Goal: Task Accomplishment & Management: Use online tool/utility

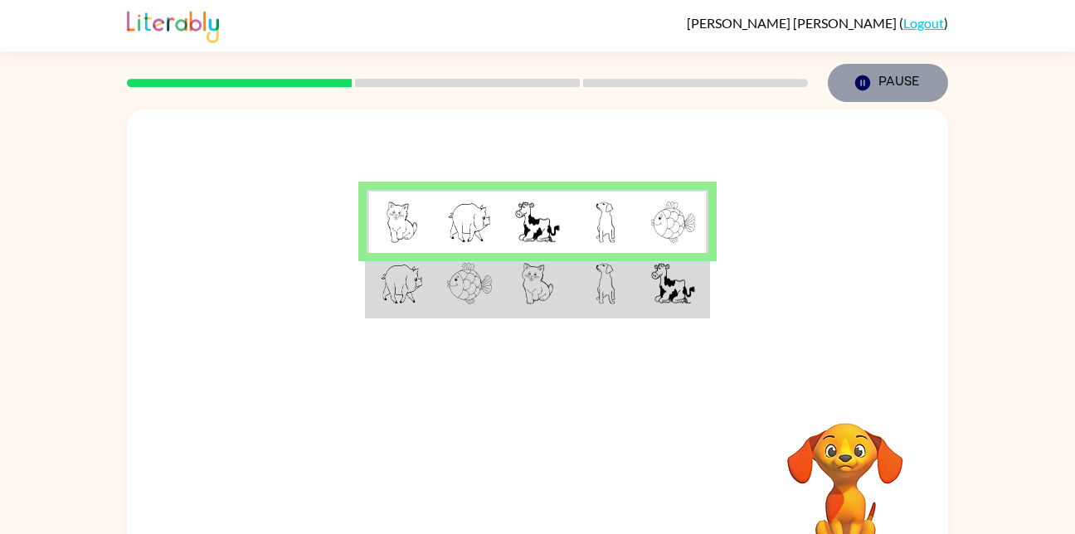
click at [866, 96] on button "Pause Pause" at bounding box center [888, 83] width 120 height 38
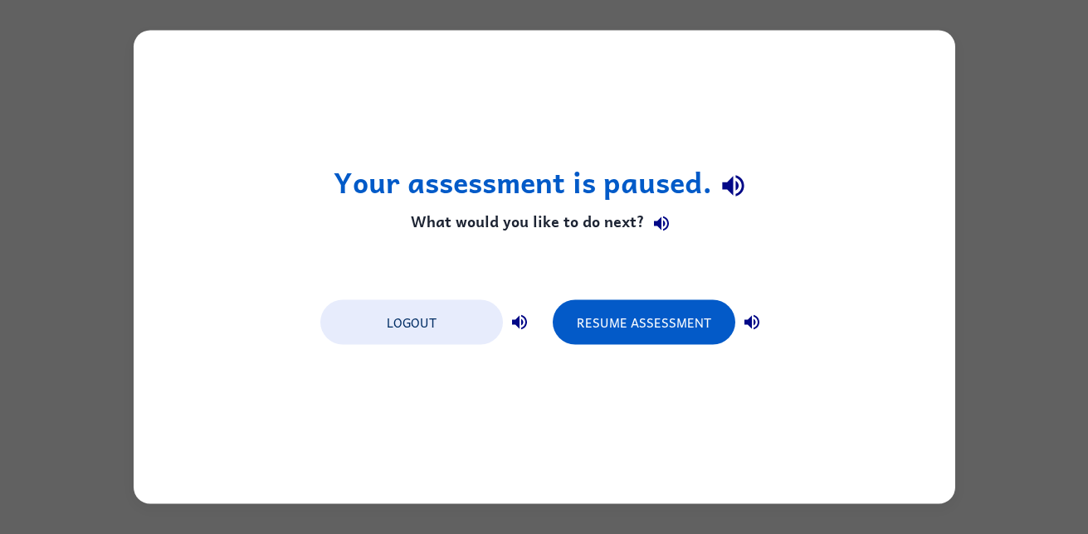
click at [604, 293] on div "Logout Resume Assessment" at bounding box center [544, 321] width 465 height 63
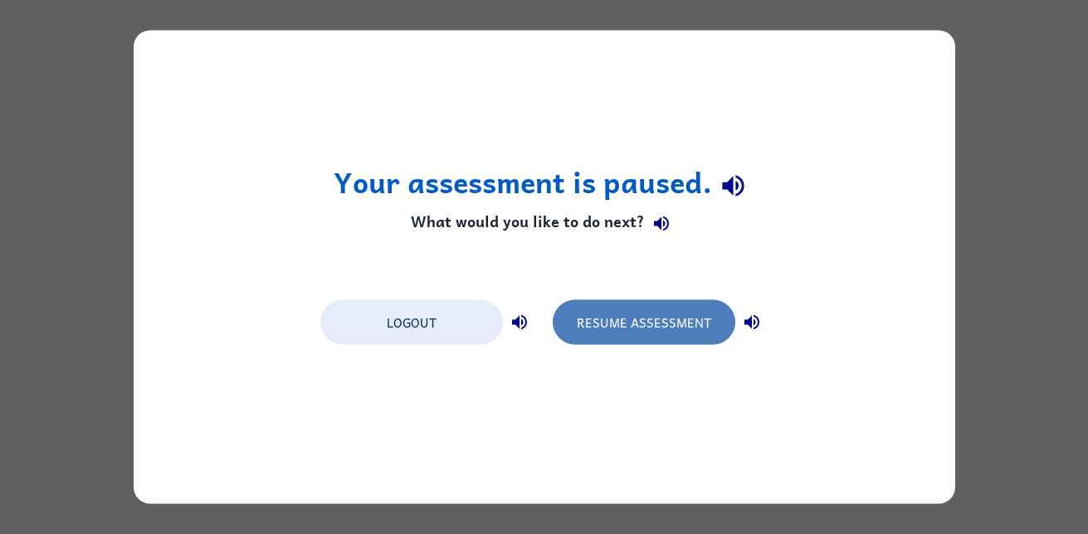
click at [616, 335] on button "Resume Assessment" at bounding box center [644, 322] width 183 height 45
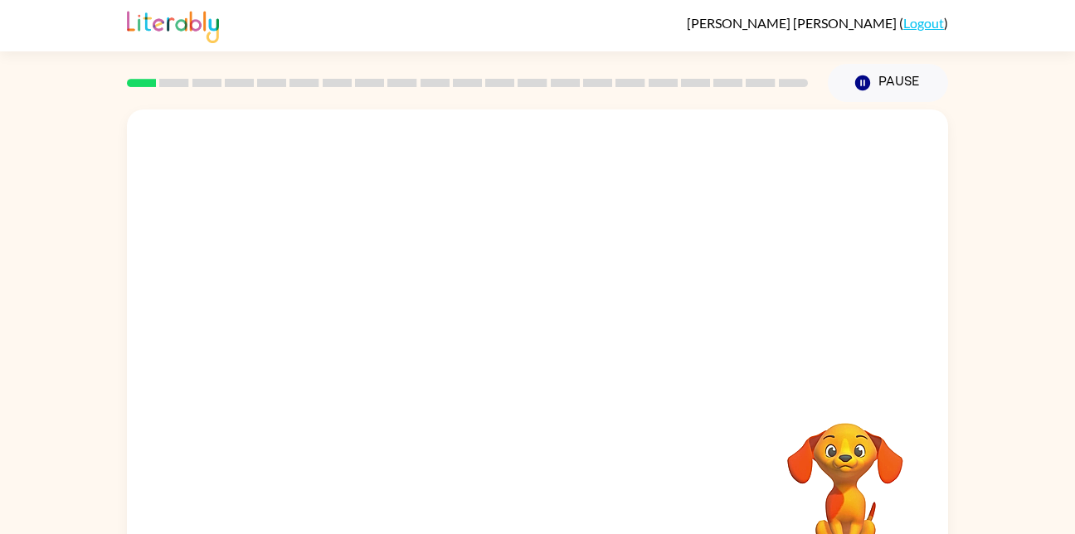
click at [822, 422] on video "Your browser must support playing .mp4 files to use Literably. Please try using…" at bounding box center [845, 480] width 166 height 166
click at [547, 370] on div at bounding box center [538, 354] width 106 height 61
click at [543, 360] on div at bounding box center [538, 354] width 106 height 61
click at [542, 333] on button "button" at bounding box center [538, 354] width 106 height 61
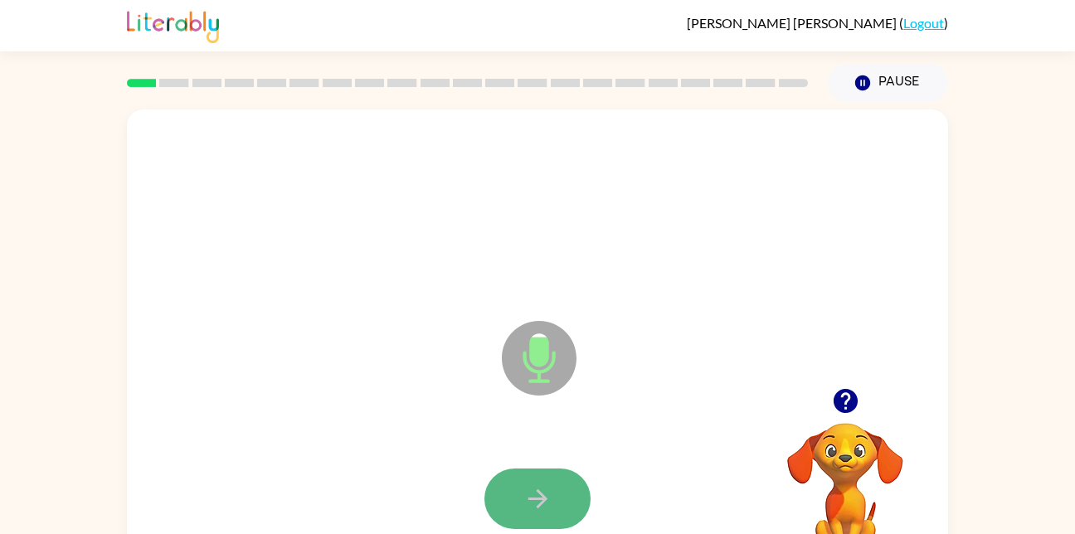
click at [535, 494] on icon "button" at bounding box center [538, 499] width 29 height 29
click at [560, 515] on button "button" at bounding box center [538, 499] width 106 height 61
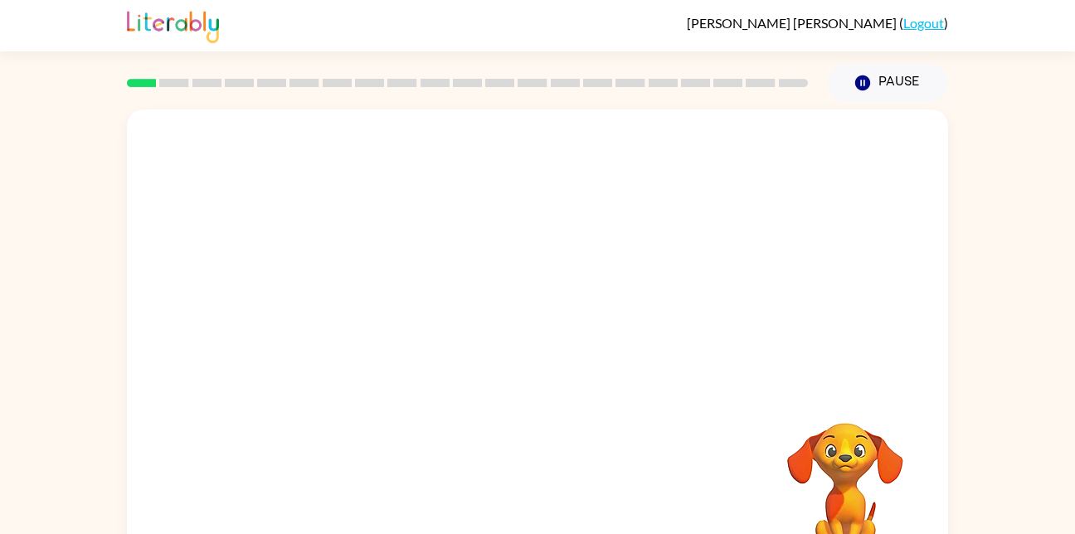
click at [685, 453] on div at bounding box center [538, 499] width 788 height 136
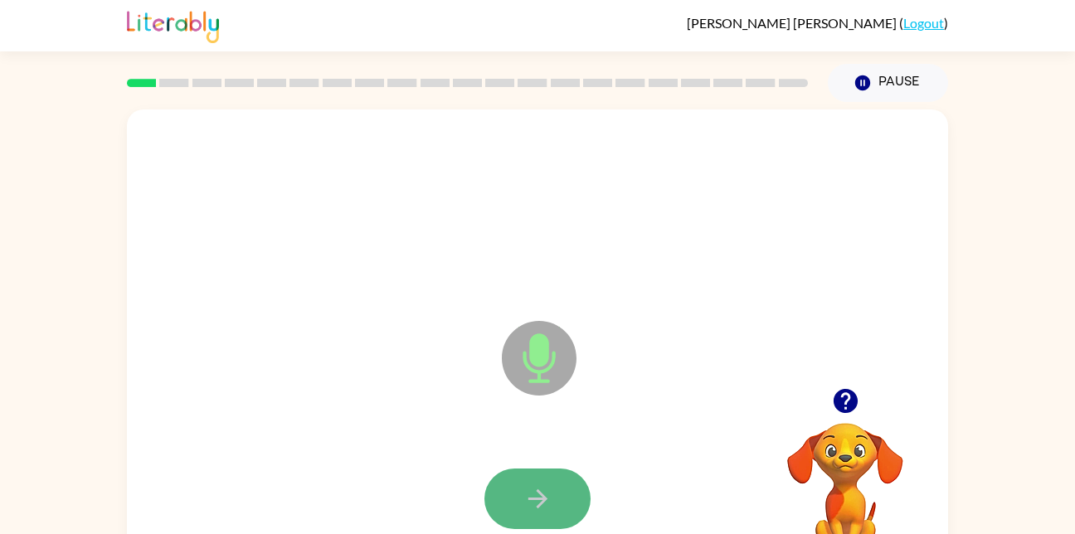
click at [537, 495] on icon "button" at bounding box center [538, 499] width 29 height 29
click at [527, 508] on icon "button" at bounding box center [538, 499] width 29 height 29
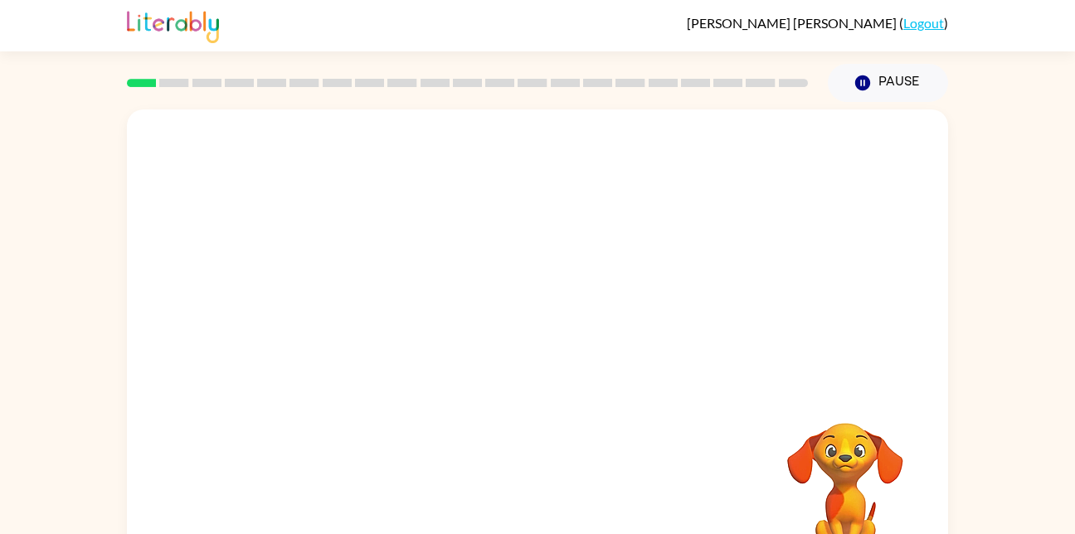
click at [637, 251] on div at bounding box center [538, 211] width 788 height 136
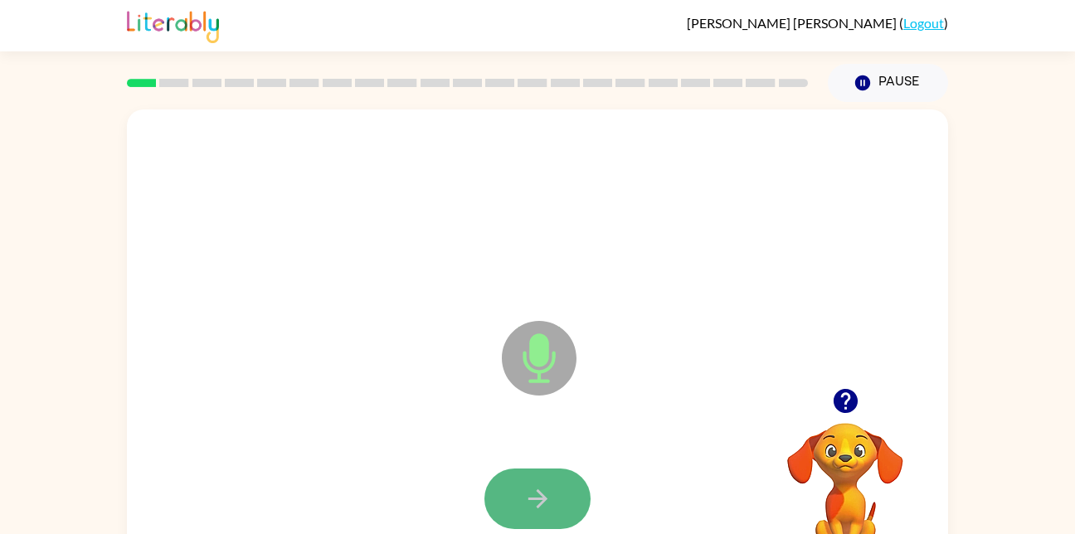
click at [557, 506] on button "button" at bounding box center [538, 499] width 106 height 61
click at [547, 505] on icon "button" at bounding box center [538, 499] width 29 height 29
click at [558, 488] on button "button" at bounding box center [538, 499] width 106 height 61
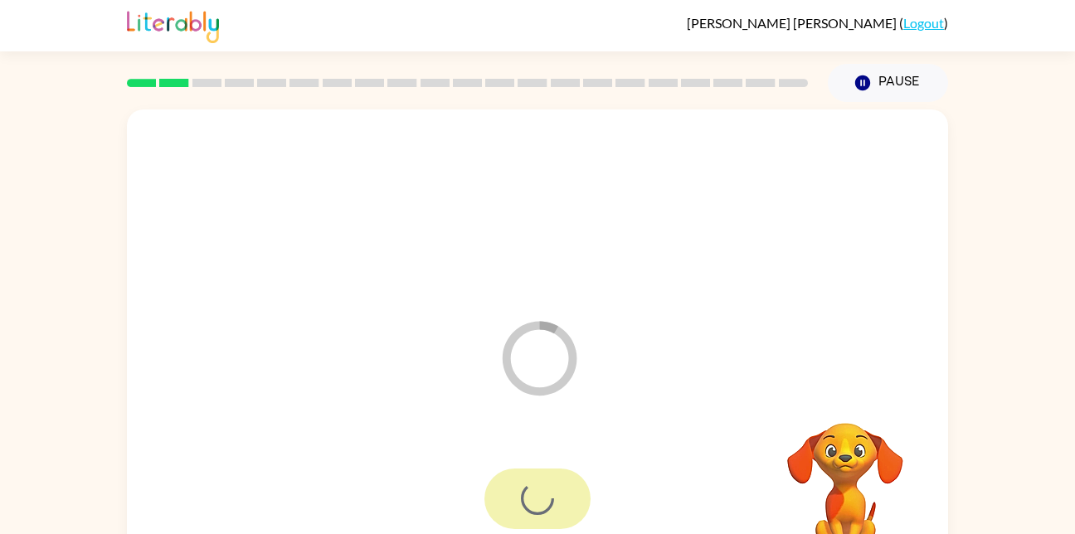
click at [558, 488] on div at bounding box center [538, 499] width 106 height 61
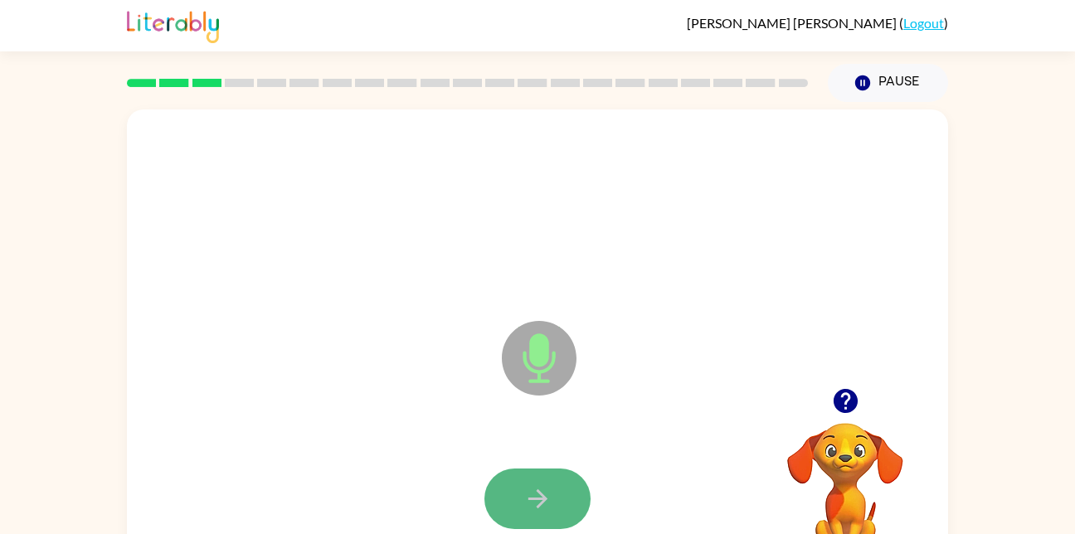
click at [554, 494] on button "button" at bounding box center [538, 499] width 106 height 61
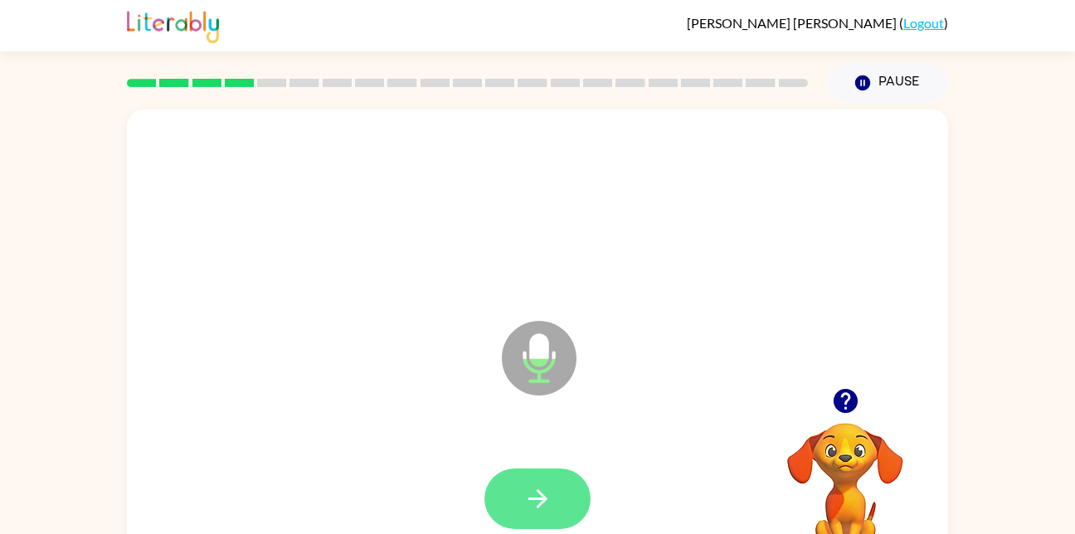
click at [550, 519] on button "button" at bounding box center [538, 499] width 106 height 61
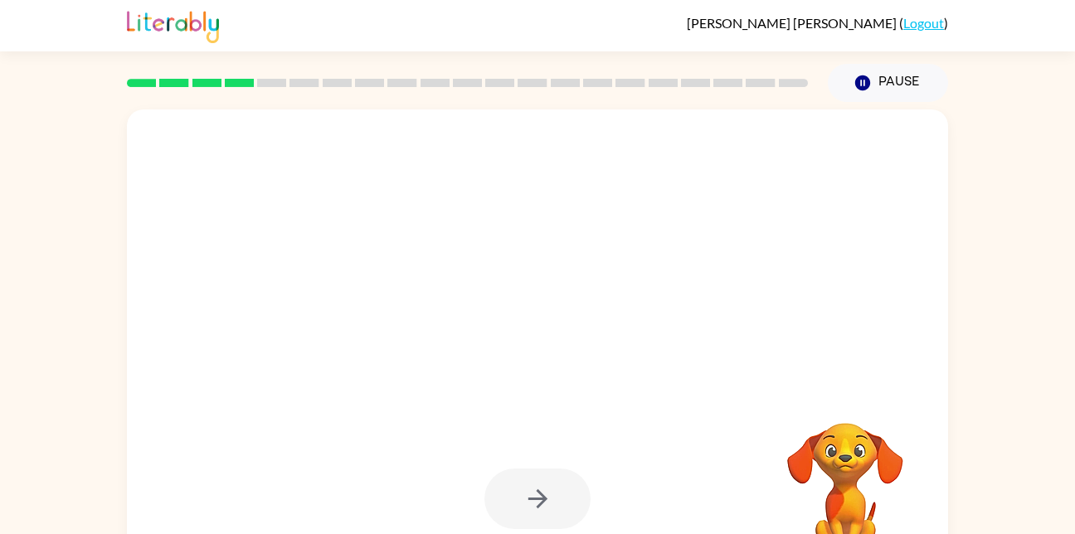
click at [879, 438] on video "Your browser must support playing .mp4 files to use Literably. Please try using…" at bounding box center [845, 480] width 166 height 166
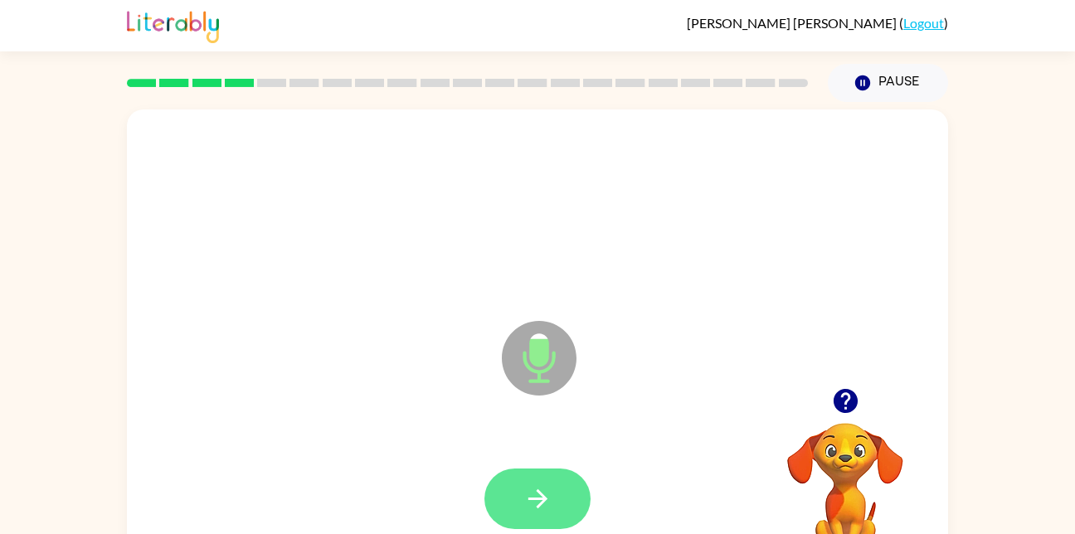
click at [527, 493] on icon "button" at bounding box center [538, 499] width 29 height 29
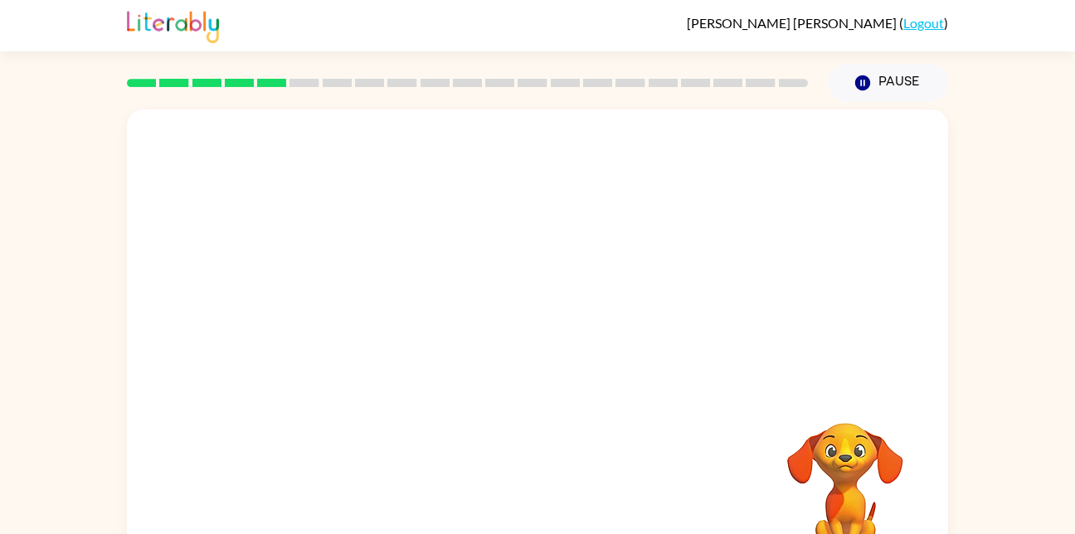
click at [785, 386] on div at bounding box center [537, 347] width 821 height 474
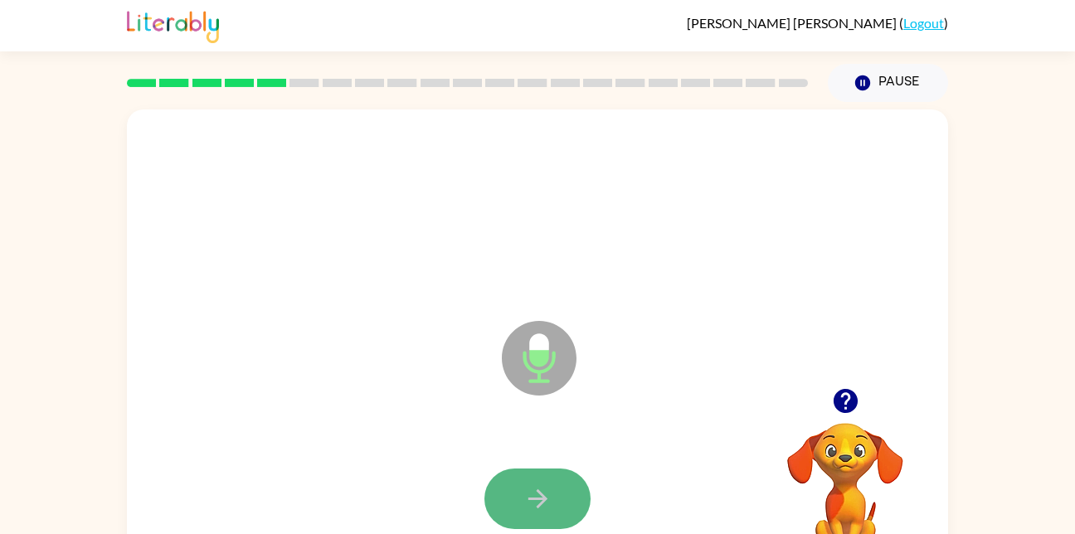
click at [518, 499] on button "button" at bounding box center [538, 499] width 106 height 61
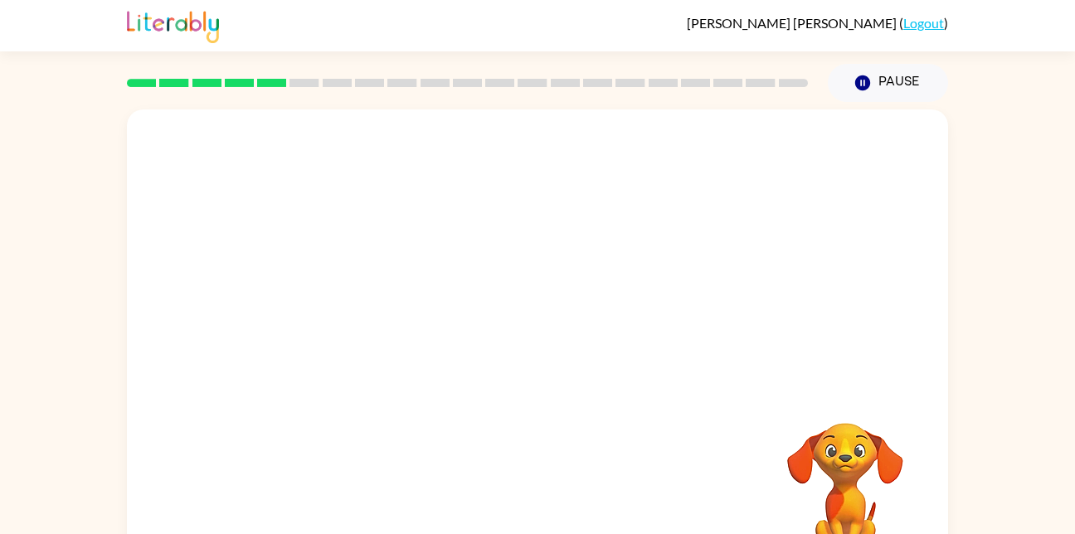
click at [518, 499] on div "Your browser must support playing .mp4 files to use Literably. Please try using…" at bounding box center [537, 347] width 821 height 474
click at [518, 499] on div at bounding box center [538, 499] width 106 height 61
click at [525, 486] on div at bounding box center [538, 499] width 106 height 61
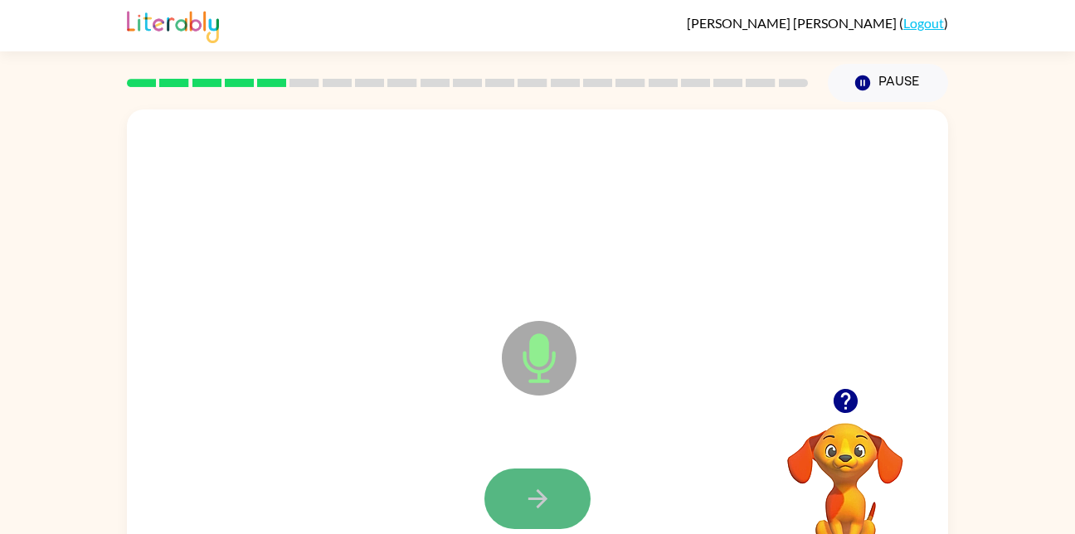
click at [525, 486] on icon "button" at bounding box center [538, 499] width 29 height 29
click at [562, 475] on button "button" at bounding box center [538, 499] width 106 height 61
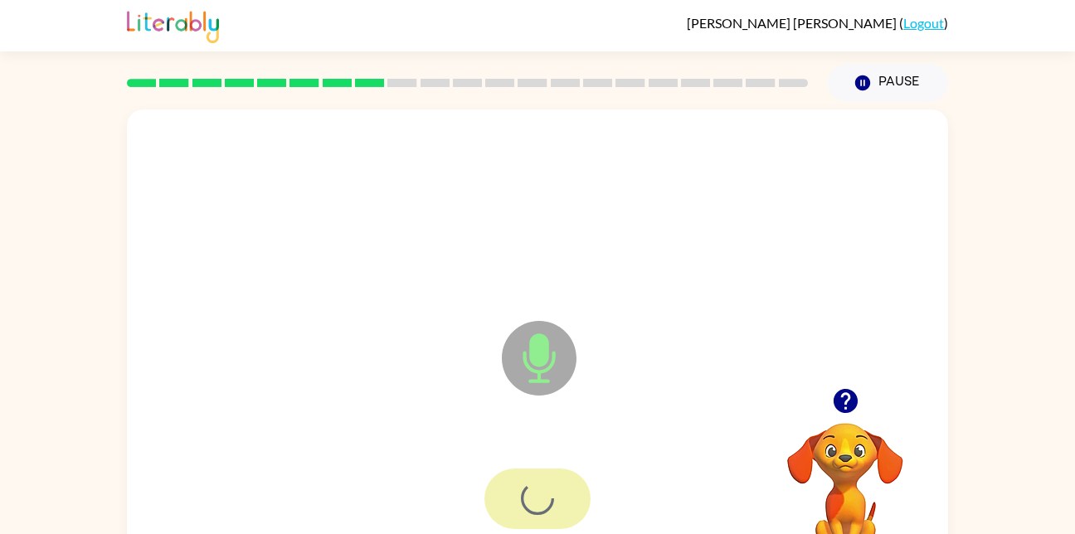
click at [562, 475] on div at bounding box center [538, 499] width 106 height 61
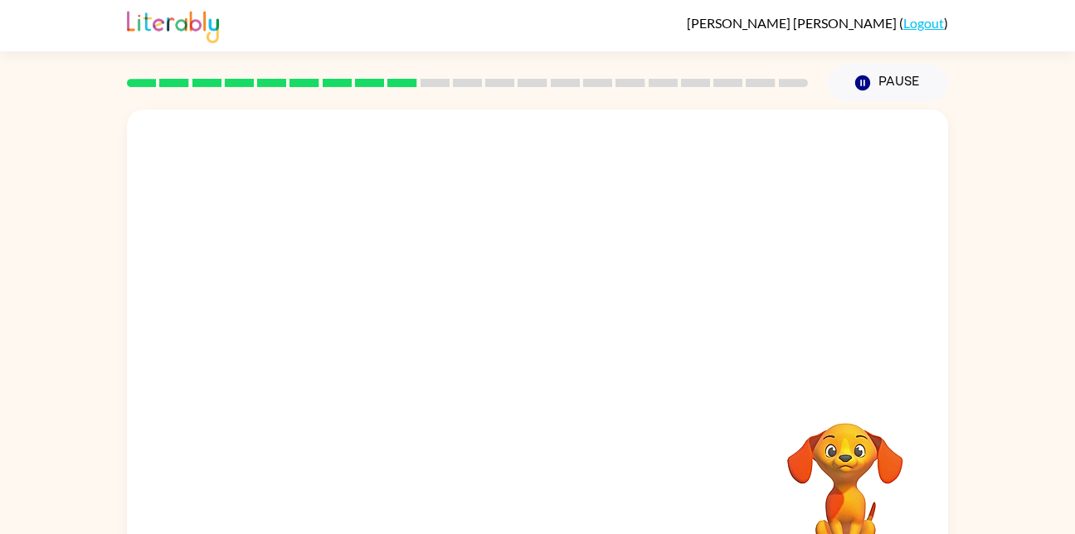
click at [590, 489] on div "Your browser must support playing .mp4 files to use Literably. Please try using…" at bounding box center [537, 347] width 821 height 474
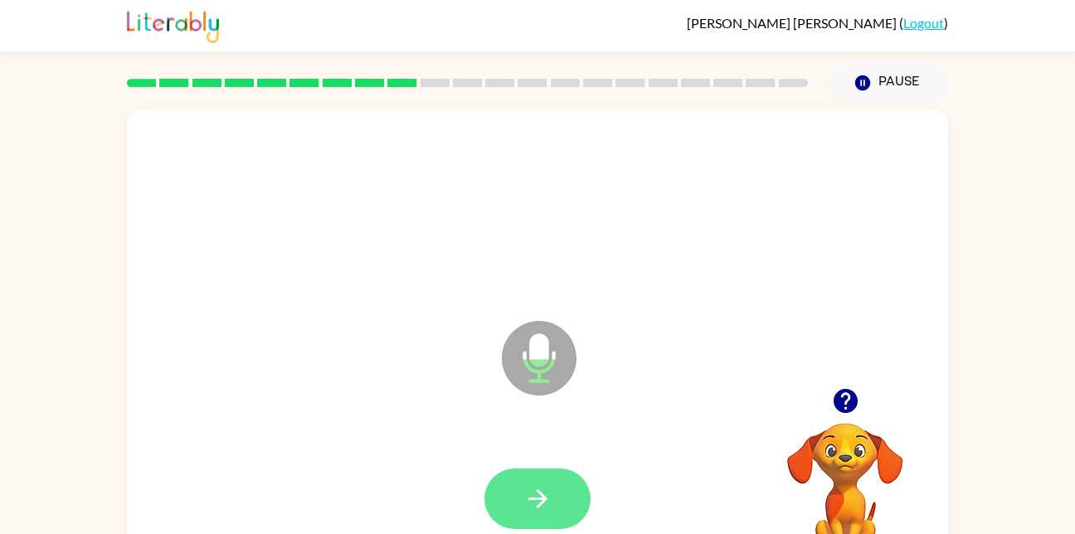
click at [527, 491] on icon "button" at bounding box center [538, 499] width 29 height 29
click at [558, 487] on button "button" at bounding box center [538, 499] width 106 height 61
click at [531, 490] on icon "button" at bounding box center [538, 499] width 29 height 29
click at [525, 488] on icon "button" at bounding box center [538, 499] width 29 height 29
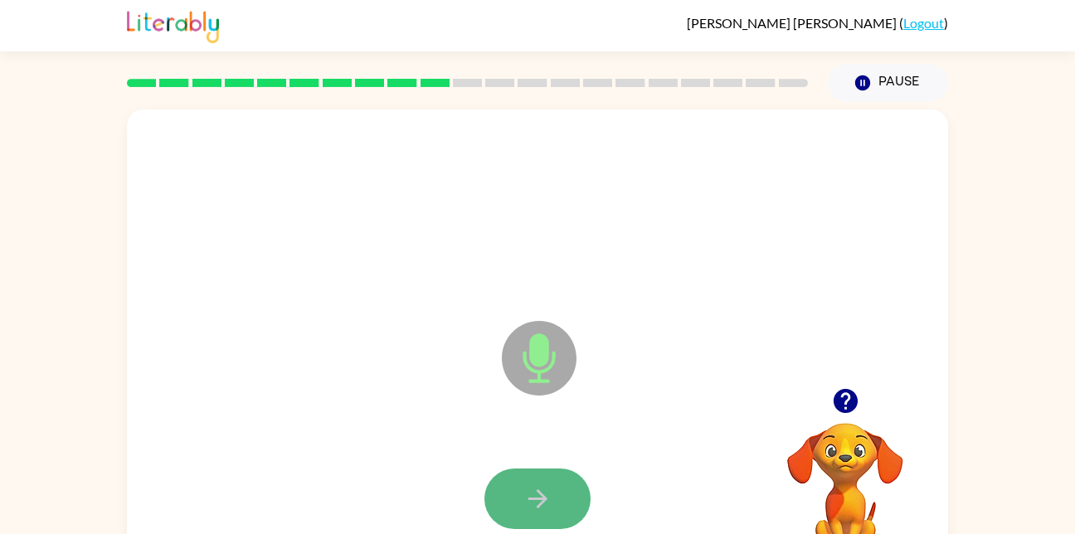
click at [536, 485] on icon "button" at bounding box center [538, 499] width 29 height 29
click at [571, 484] on button "button" at bounding box center [538, 499] width 106 height 61
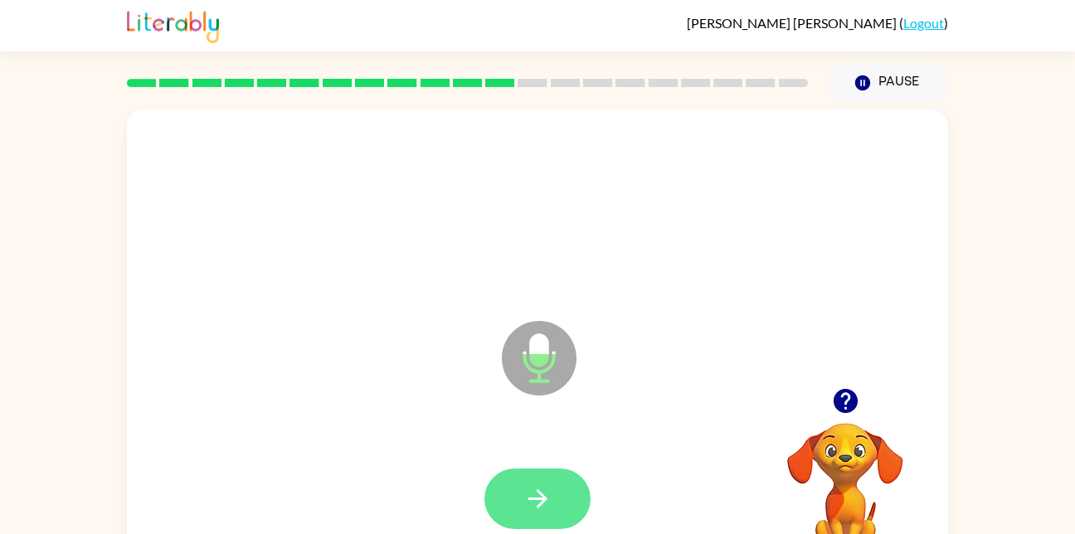
click at [544, 503] on icon "button" at bounding box center [538, 499] width 29 height 29
click at [558, 502] on button "button" at bounding box center [538, 499] width 106 height 61
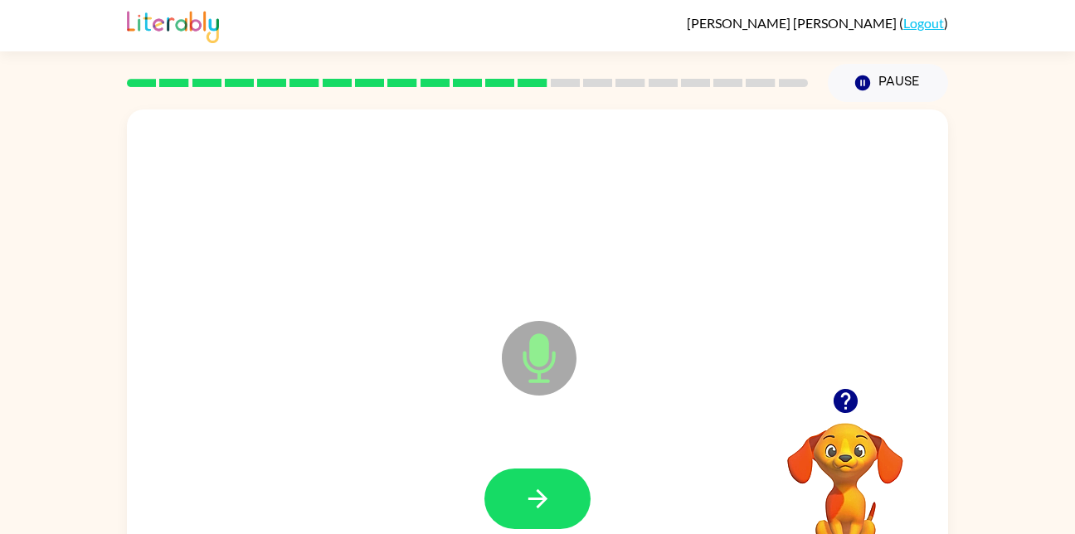
click at [540, 350] on icon "Microphone The Microphone is here when it is your turn to talk" at bounding box center [622, 379] width 249 height 124
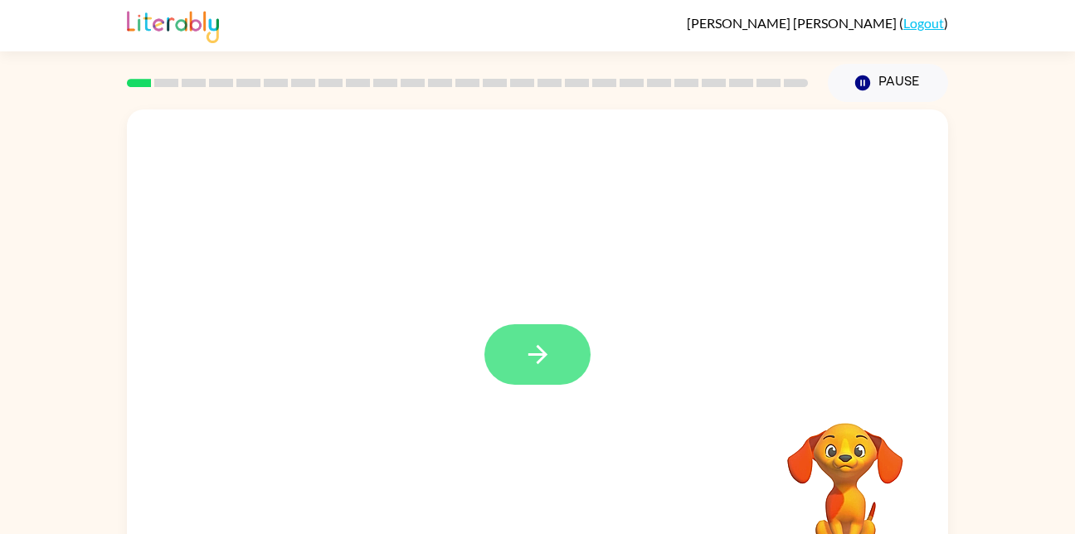
click at [522, 345] on button "button" at bounding box center [538, 354] width 106 height 61
click at [524, 345] on div at bounding box center [537, 249] width 821 height 279
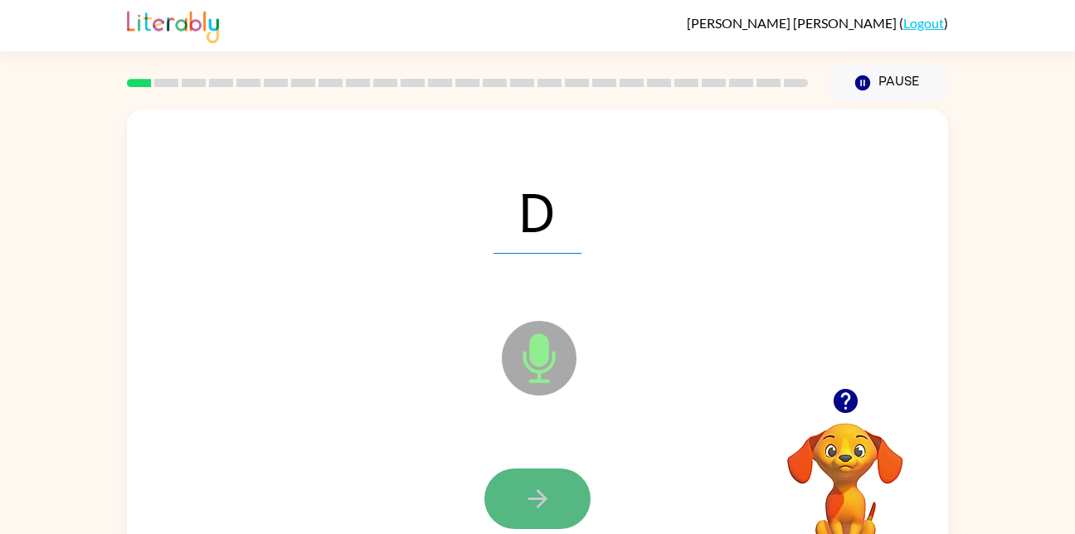
click at [515, 498] on button "button" at bounding box center [538, 499] width 106 height 61
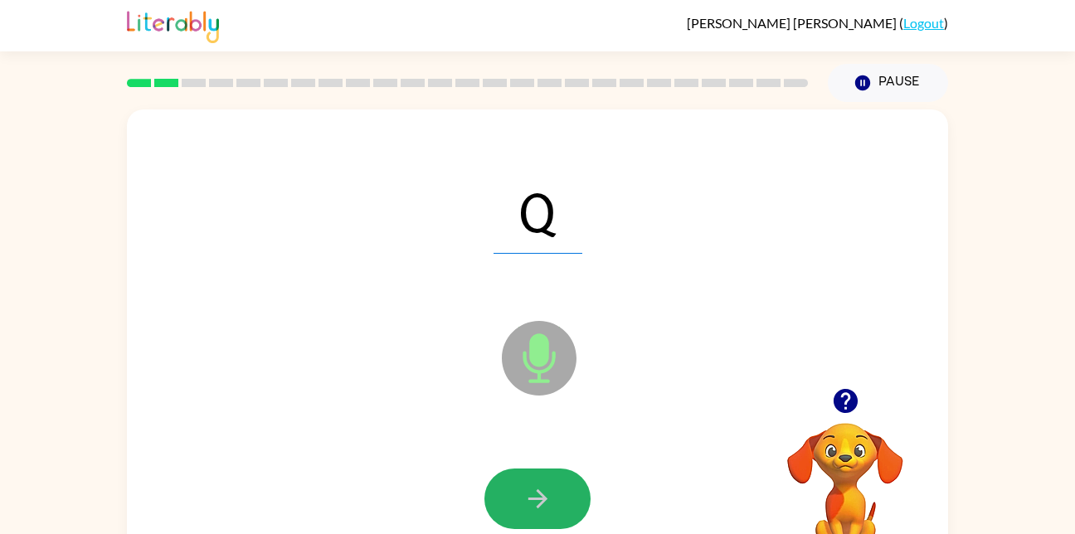
click at [537, 516] on button "button" at bounding box center [538, 499] width 106 height 61
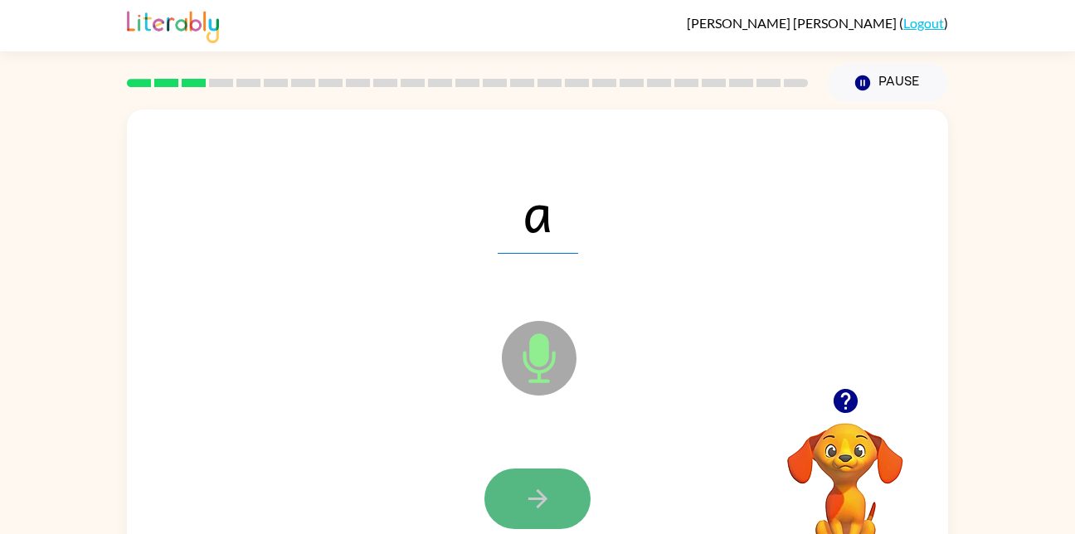
click at [531, 475] on button "button" at bounding box center [538, 499] width 106 height 61
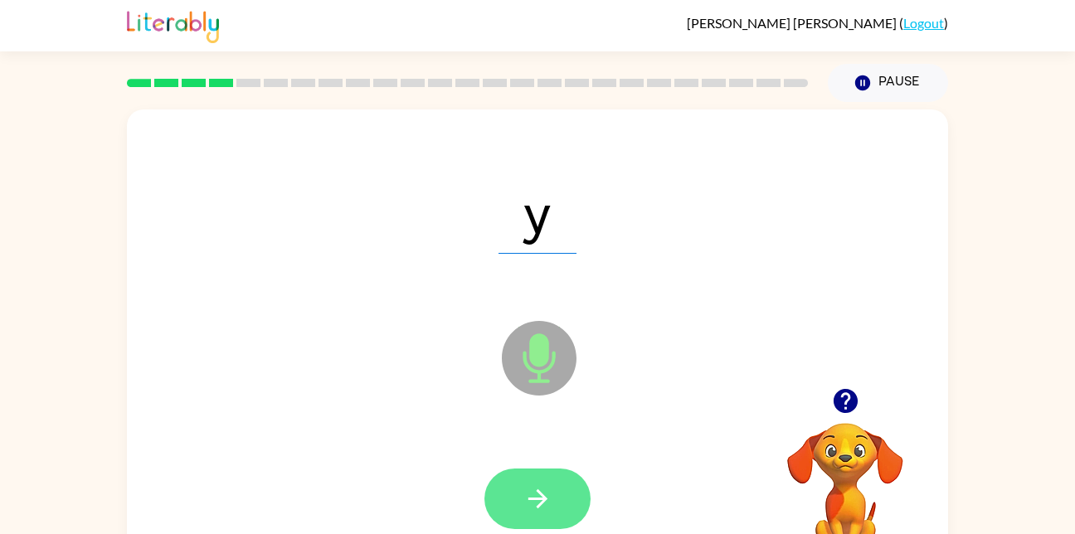
drag, startPoint x: 531, startPoint y: 475, endPoint x: 558, endPoint y: 529, distance: 60.1
click at [558, 529] on div at bounding box center [538, 499] width 106 height 61
click at [557, 527] on button "button" at bounding box center [538, 499] width 106 height 61
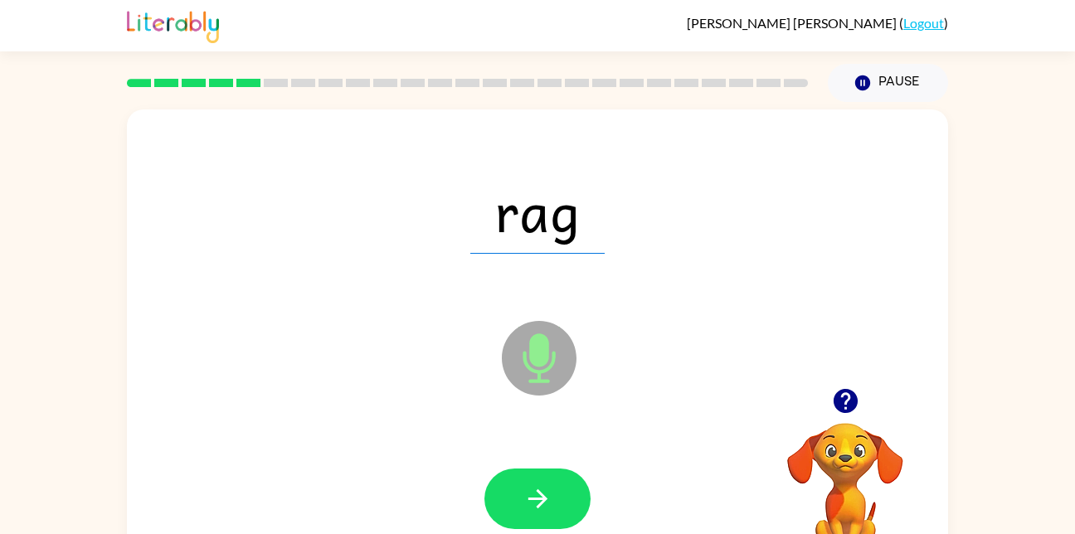
click at [577, 533] on html "Mohamad Al Ahmad ( Logout ) Pause Pause rag Microphone The Microphone is here w…" at bounding box center [537, 291] width 1075 height 583
click at [535, 504] on icon "button" at bounding box center [538, 499] width 29 height 29
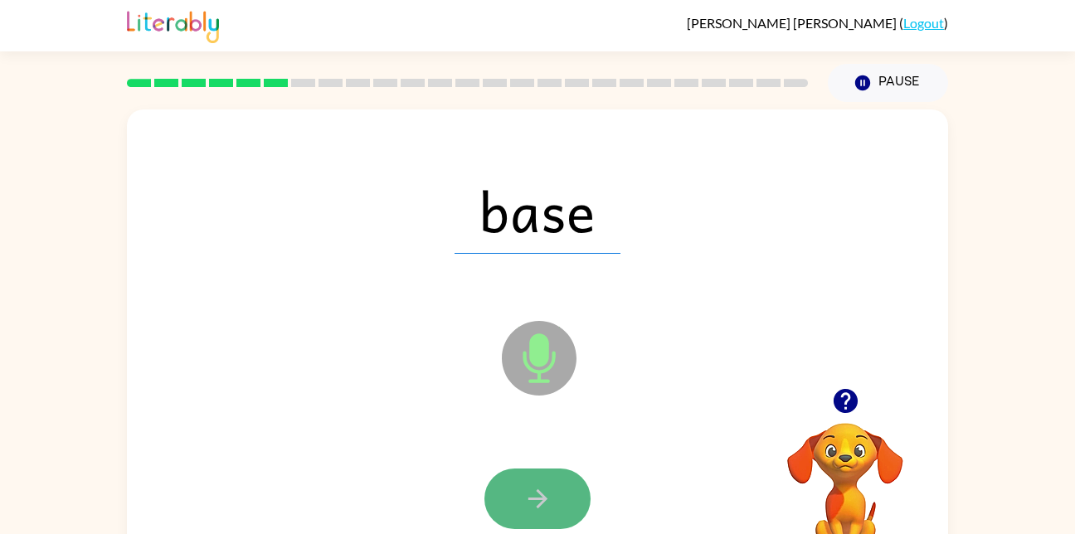
click at [557, 495] on button "button" at bounding box center [538, 499] width 106 height 61
click at [540, 517] on button "button" at bounding box center [538, 499] width 106 height 61
click at [565, 469] on button "button" at bounding box center [538, 499] width 106 height 61
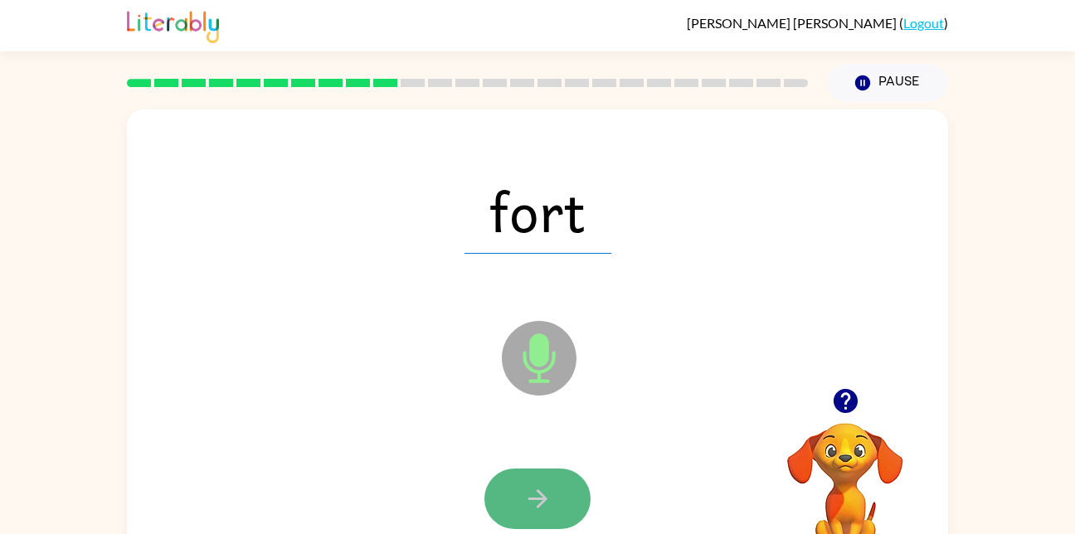
click at [558, 494] on button "button" at bounding box center [538, 499] width 106 height 61
